Goal: Use online tool/utility

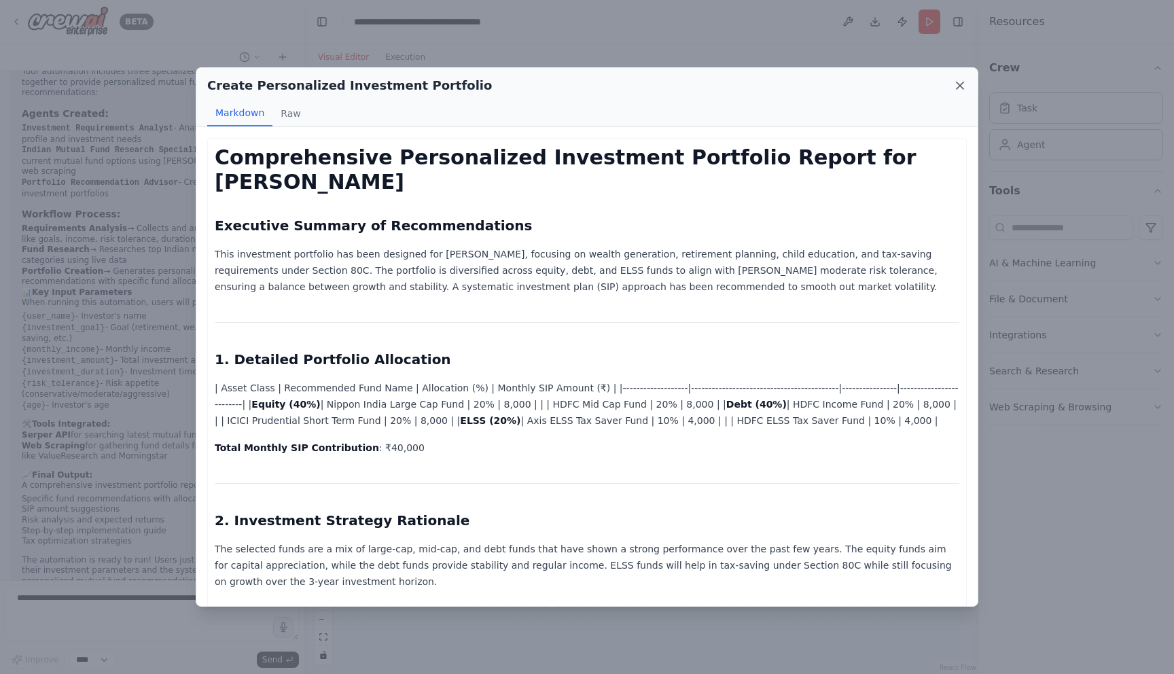
click at [960, 83] on icon at bounding box center [960, 86] width 14 height 14
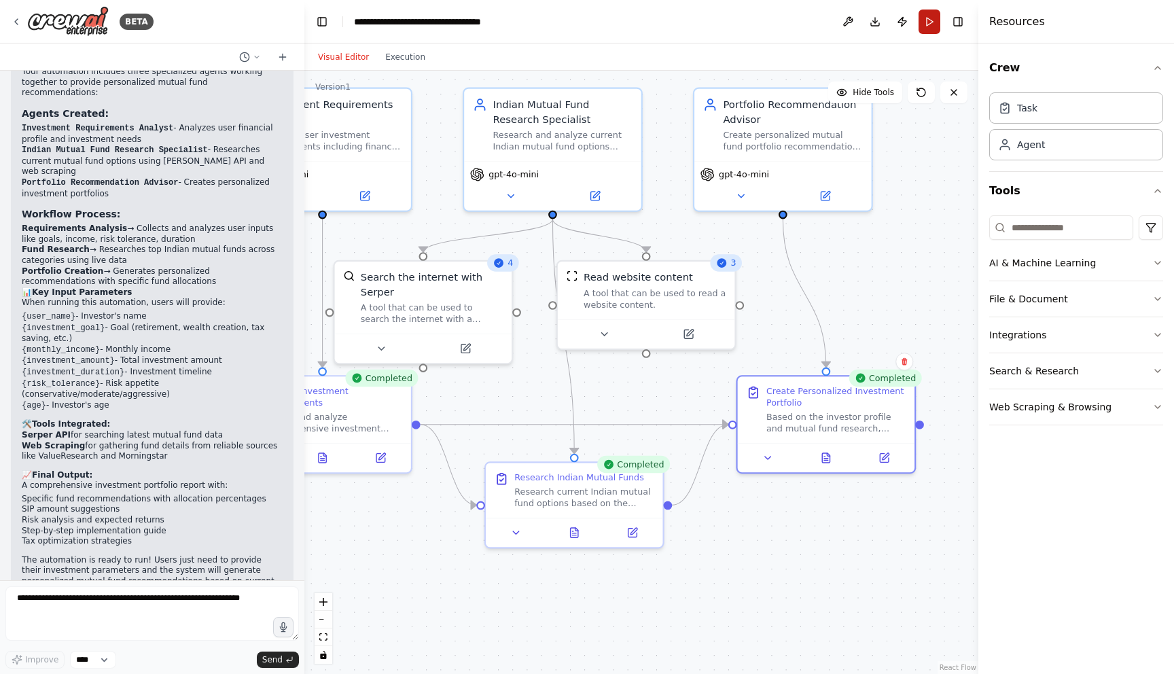
click at [927, 22] on button "Run" at bounding box center [930, 22] width 22 height 24
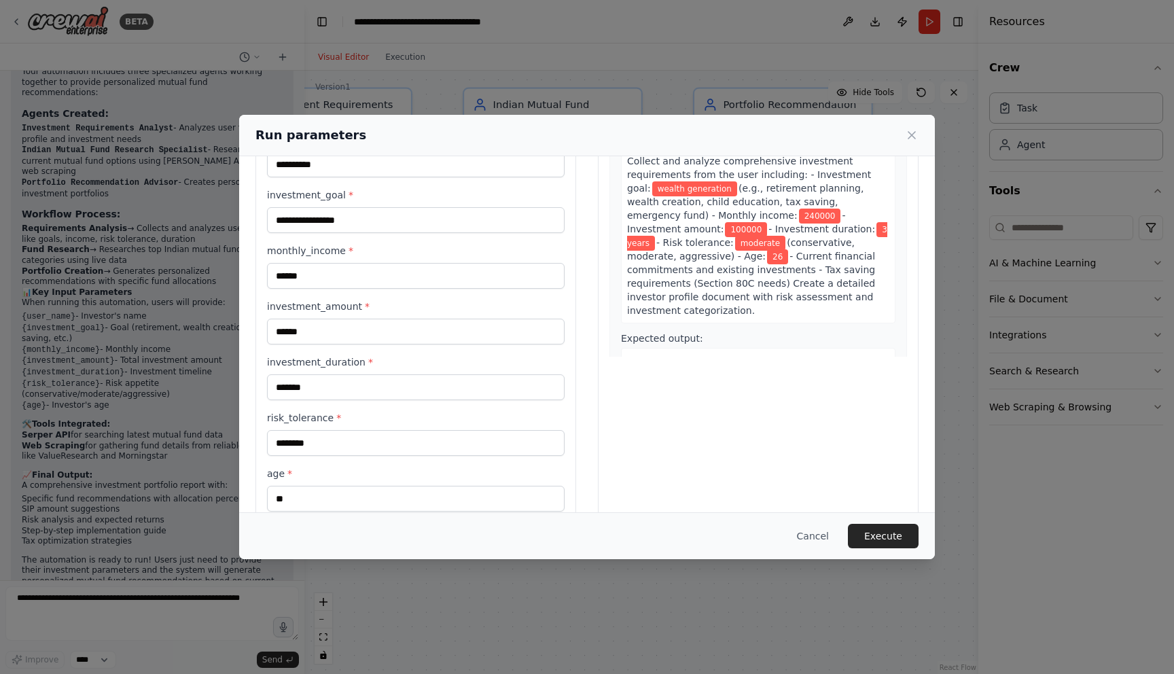
scroll to position [124, 0]
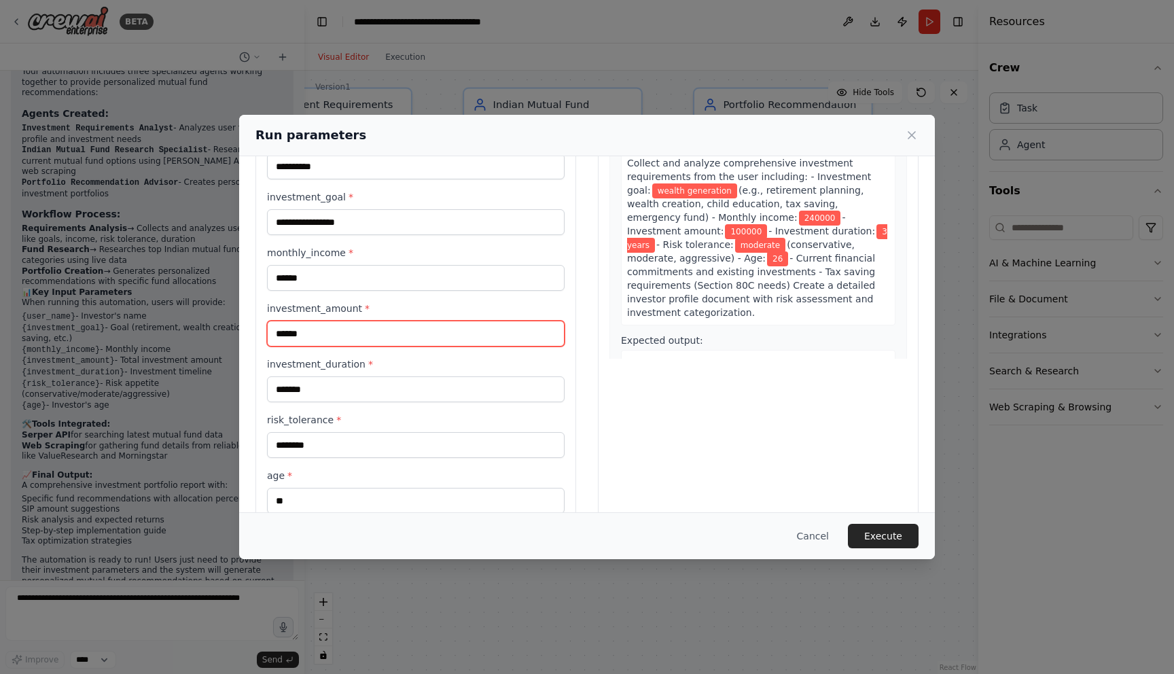
click at [320, 327] on input "******" at bounding box center [416, 334] width 298 height 26
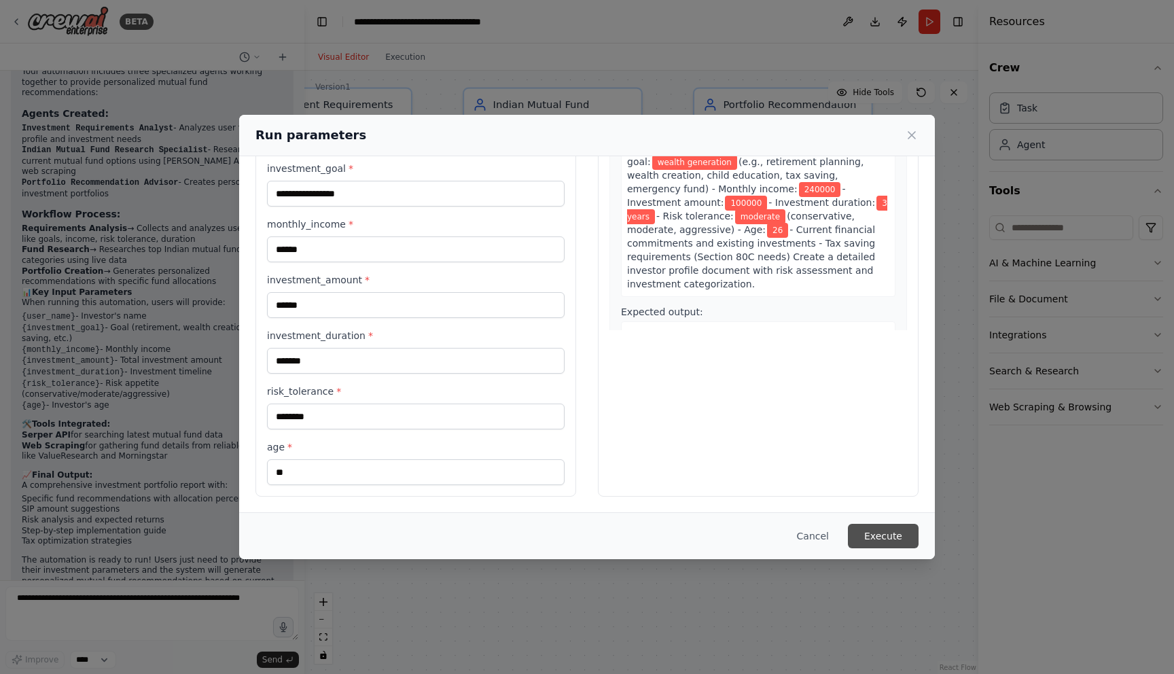
click at [873, 527] on button "Execute" at bounding box center [883, 536] width 71 height 24
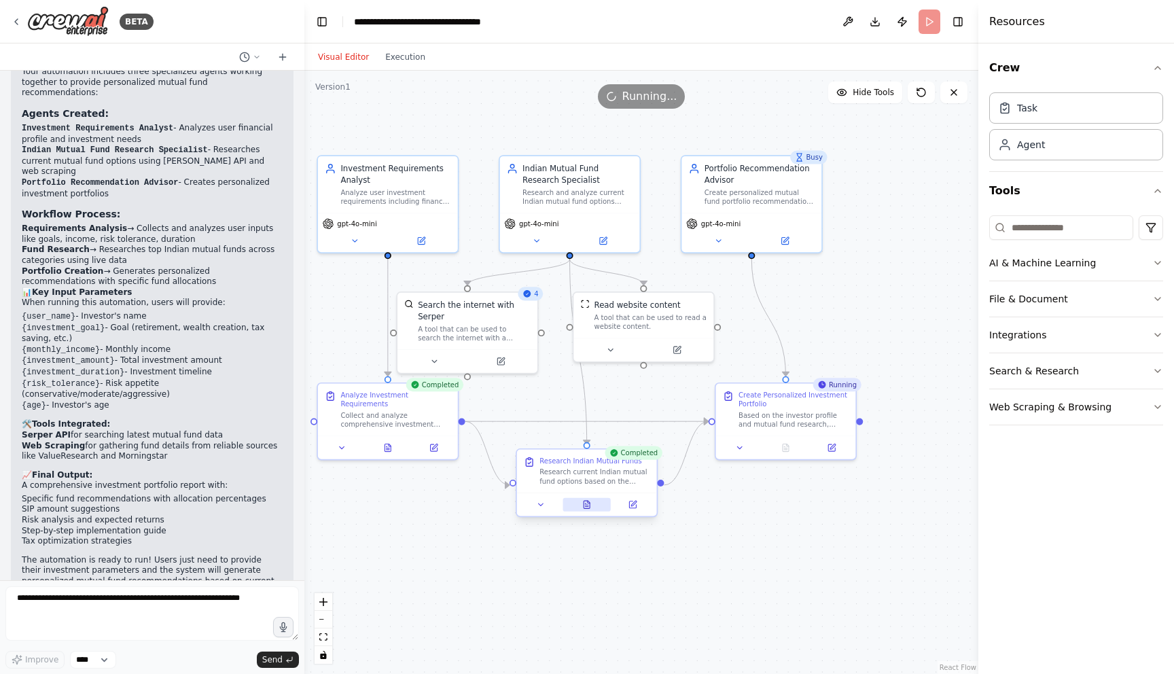
click at [586, 503] on icon at bounding box center [585, 503] width 1 height 0
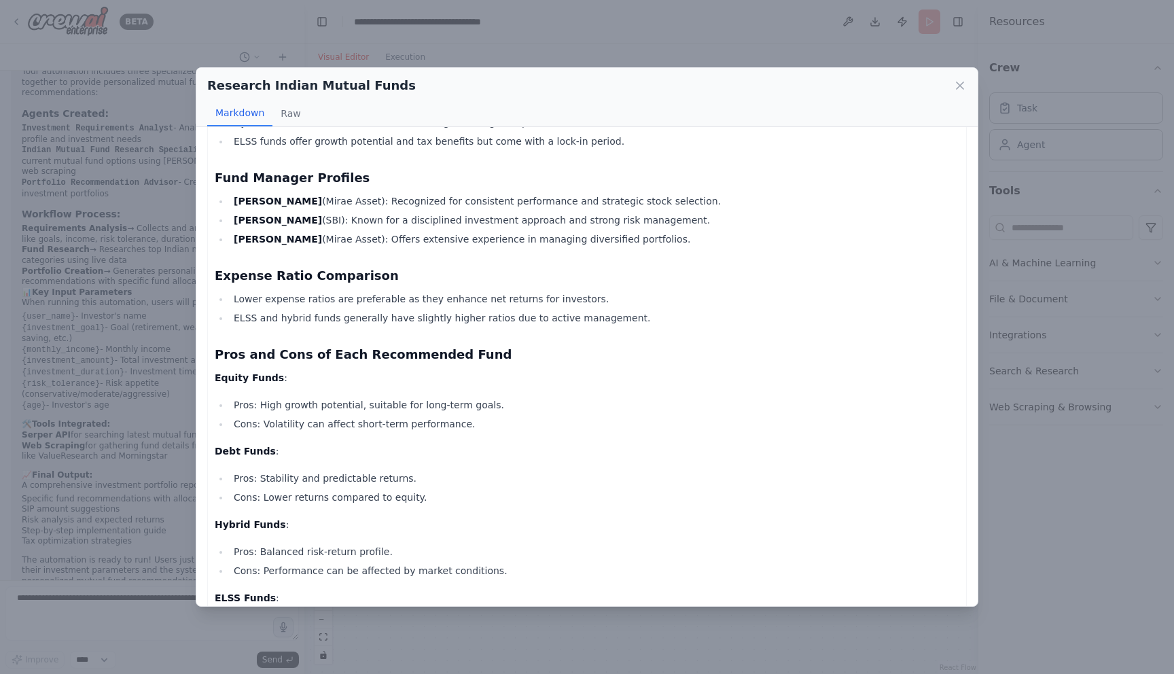
scroll to position [862, 0]
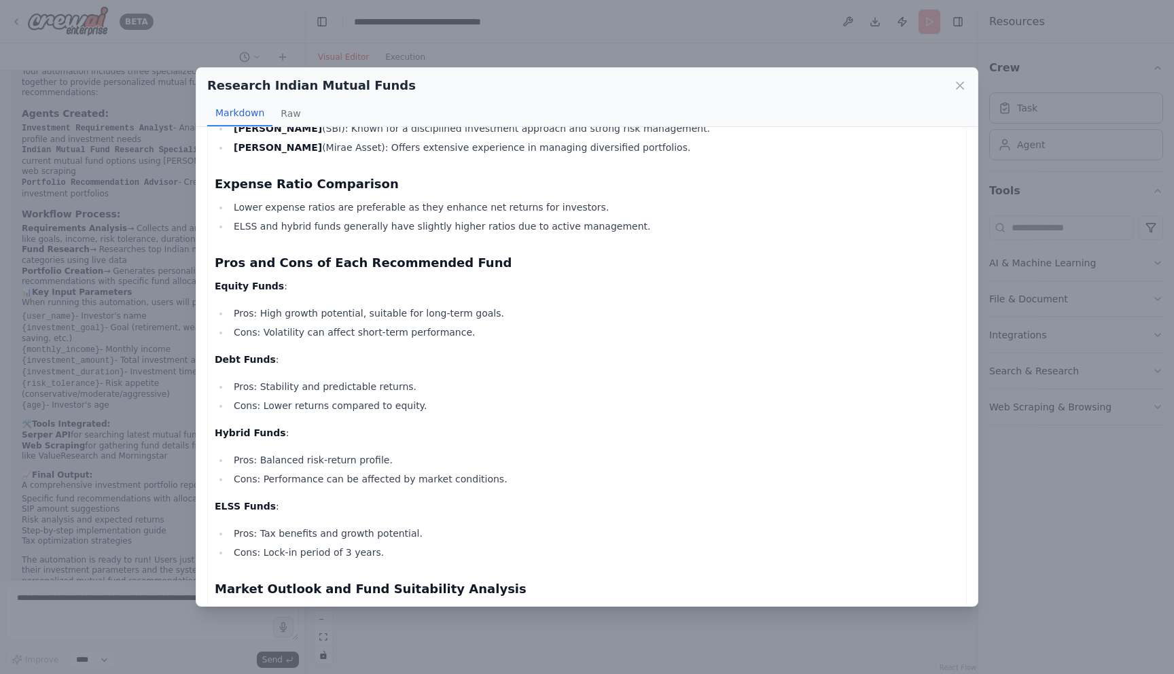
click at [1067, 461] on div "Research Indian Mutual Funds Markdown Raw Research Report on Mutual Fund Option…" at bounding box center [587, 337] width 1174 height 674
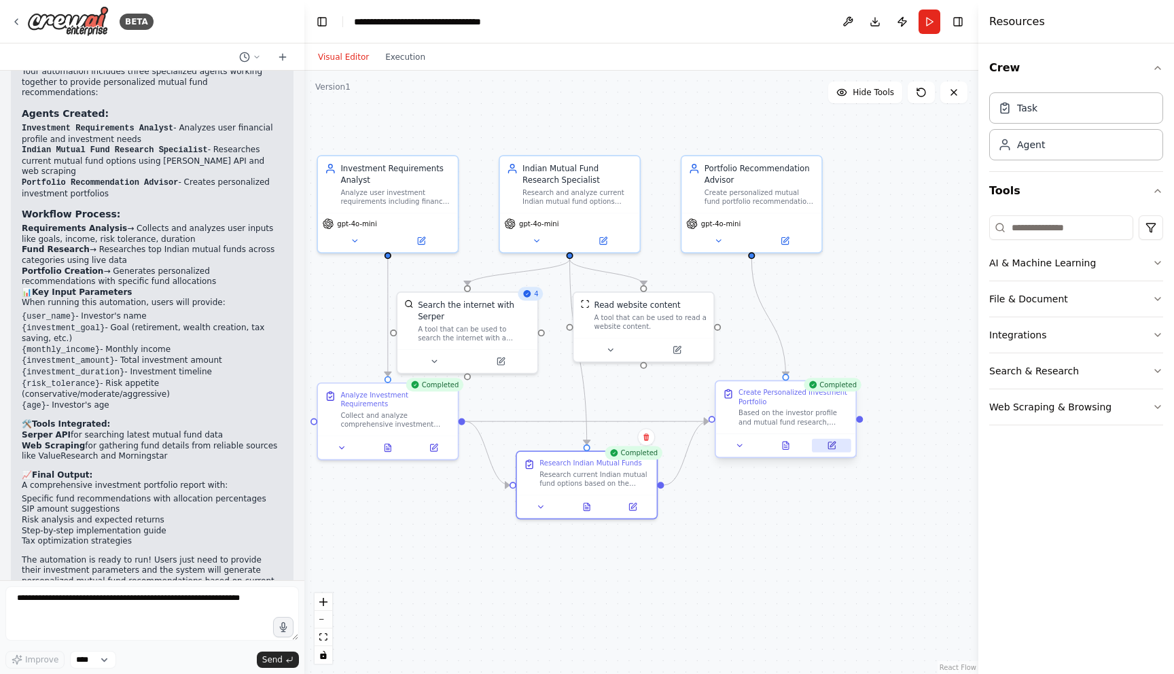
click at [831, 448] on icon at bounding box center [831, 445] width 7 height 7
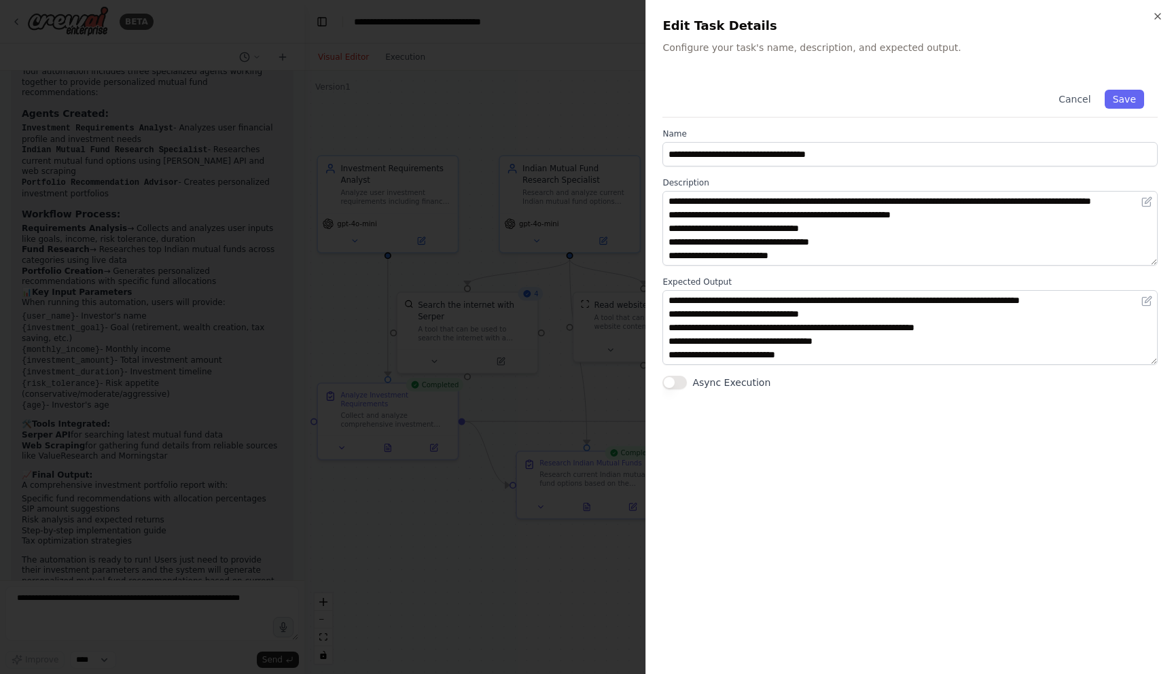
click at [505, 278] on div at bounding box center [587, 337] width 1174 height 674
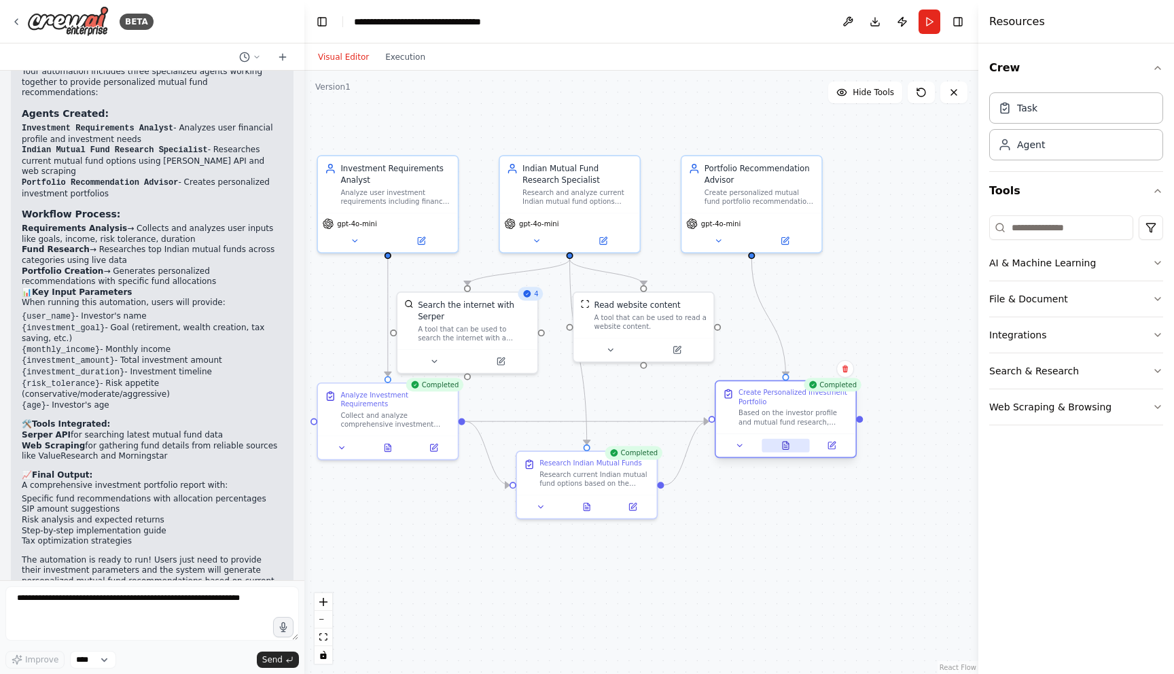
click at [782, 445] on icon at bounding box center [785, 445] width 9 height 9
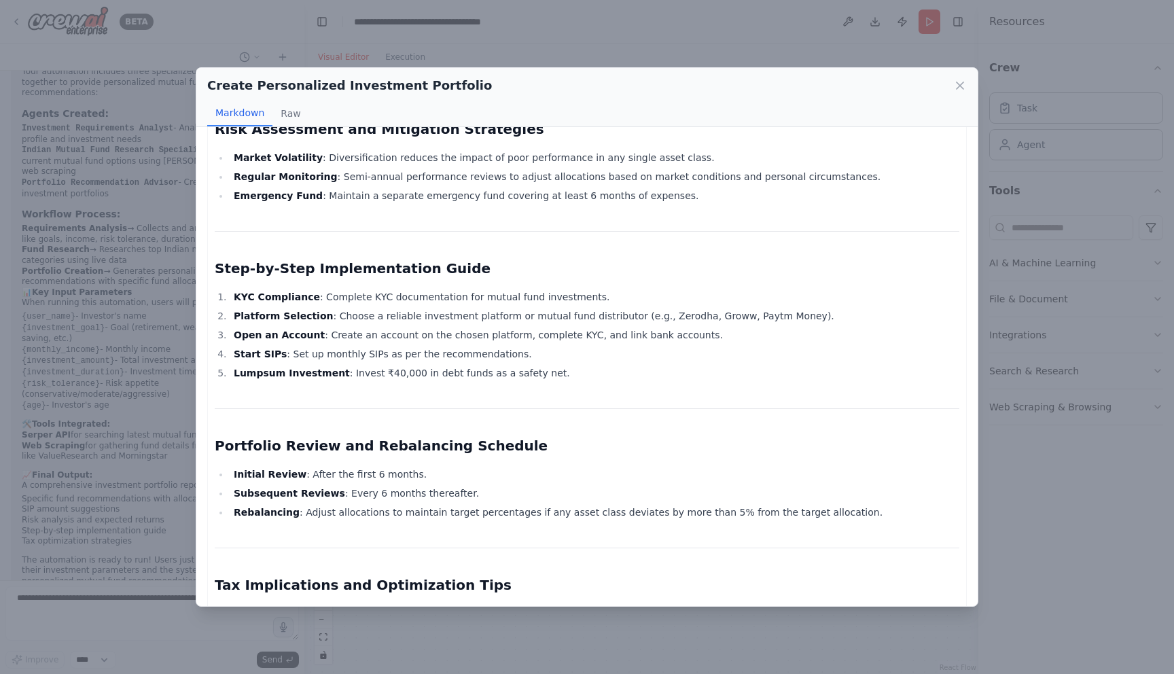
scroll to position [1055, 0]
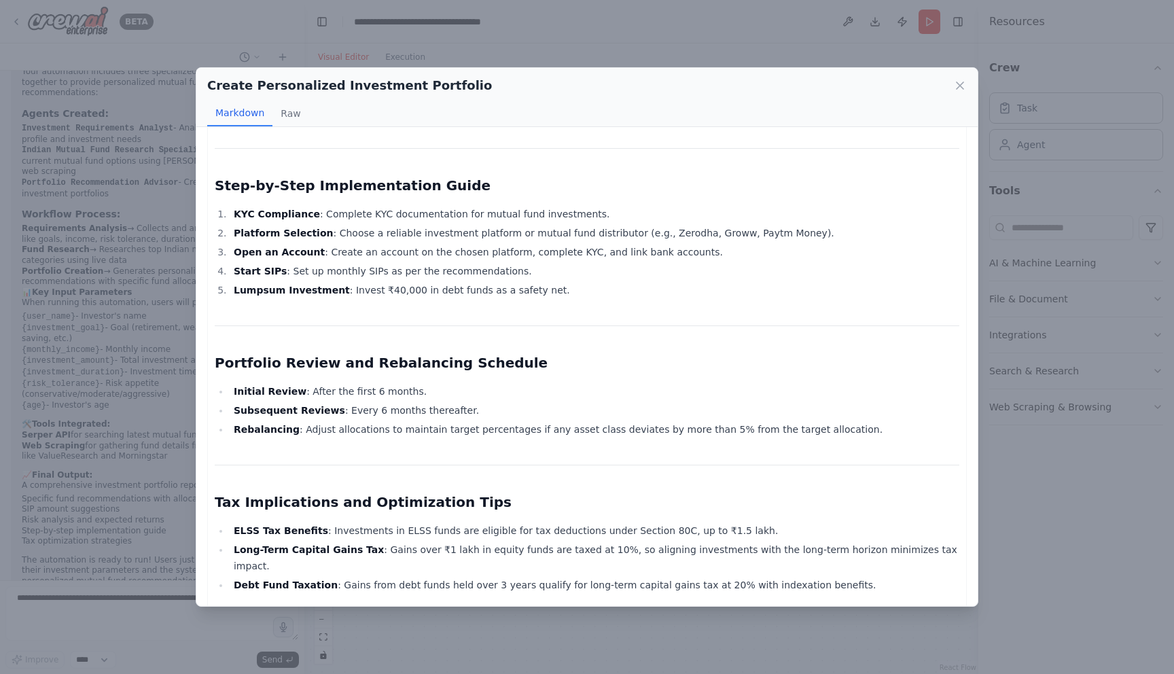
click at [184, 441] on div "Create Personalized Investment Portfolio Markdown Raw Personalized Investment P…" at bounding box center [587, 337] width 1174 height 674
